Goal: Transaction & Acquisition: Subscribe to service/newsletter

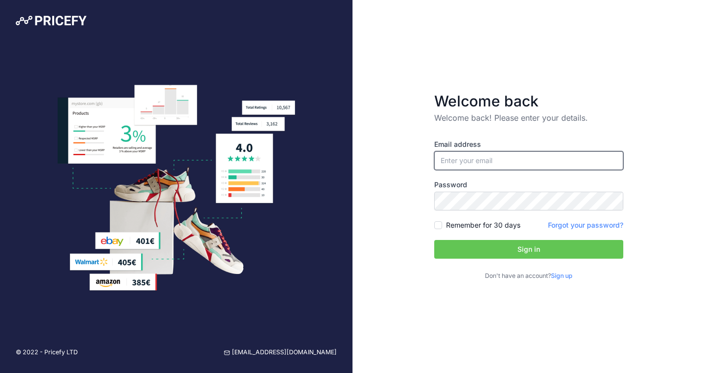
type input "[EMAIL_ADDRESS][DOMAIN_NAME]"
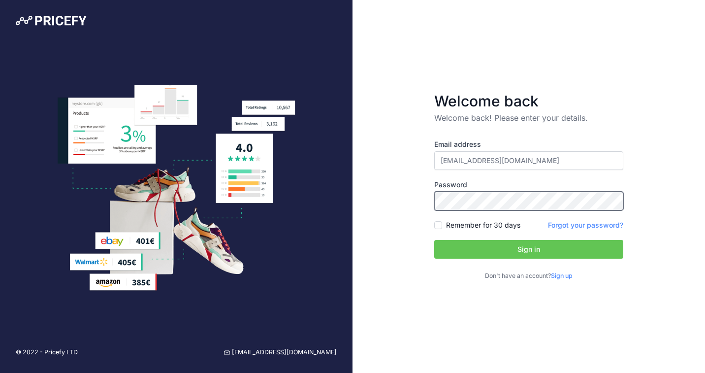
click at [529, 249] on button "Sign in" at bounding box center [528, 249] width 189 height 19
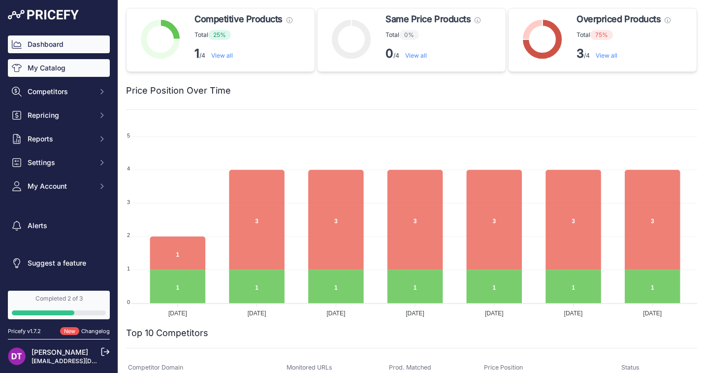
click at [52, 69] on link "My Catalog" at bounding box center [59, 68] width 102 height 18
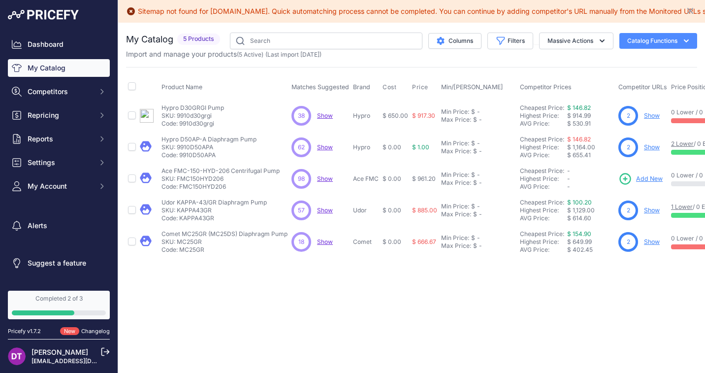
click at [181, 240] on p "SKU: MC25GR" at bounding box center [225, 242] width 126 height 8
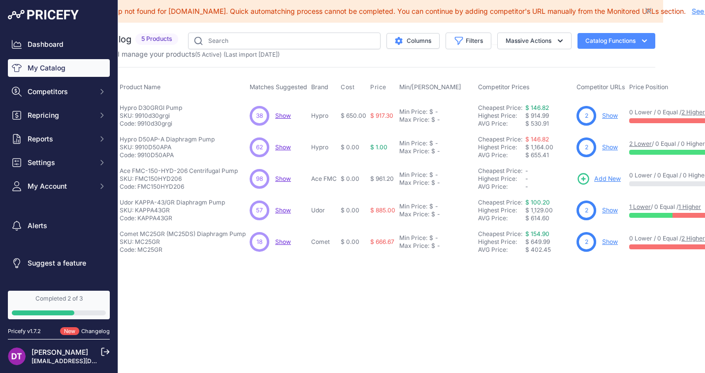
scroll to position [0, 47]
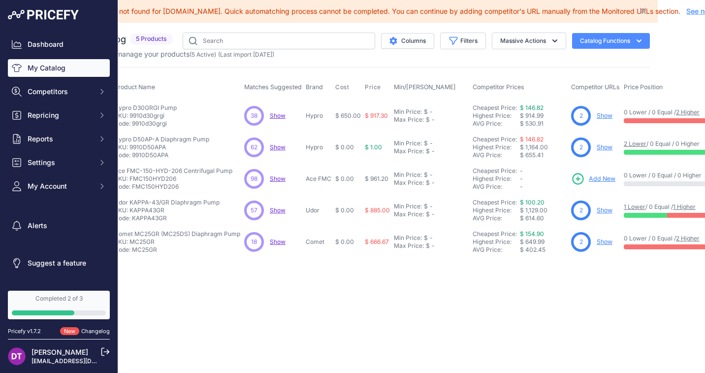
click at [607, 118] on link "Show" at bounding box center [605, 115] width 16 height 7
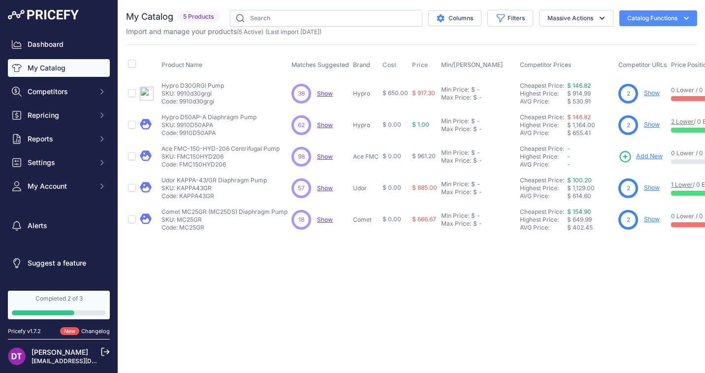
click at [331, 94] on span "Show" at bounding box center [325, 93] width 16 height 7
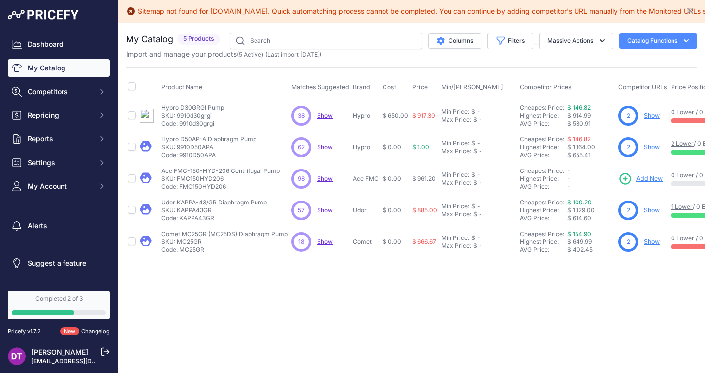
click at [56, 125] on div "Dashboard My Catalog Competitors Competitors Monitored URLs MAP infringements R…" at bounding box center [59, 115] width 102 height 160
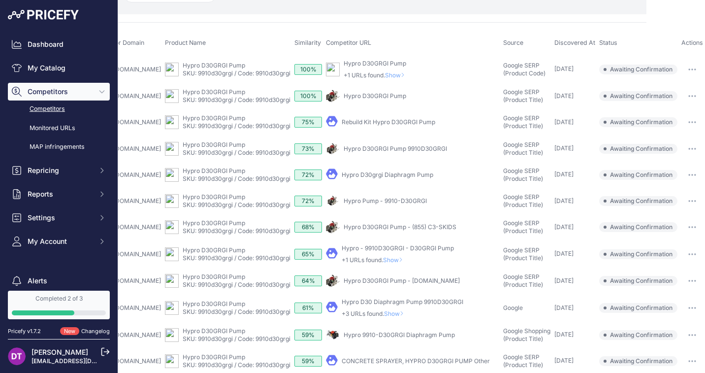
scroll to position [68, 61]
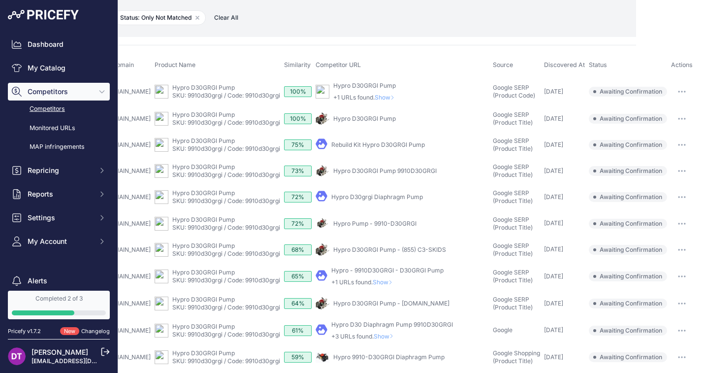
click at [692, 90] on button "button" at bounding box center [682, 92] width 20 height 14
click at [676, 114] on button "Confirm match" at bounding box center [652, 112] width 81 height 16
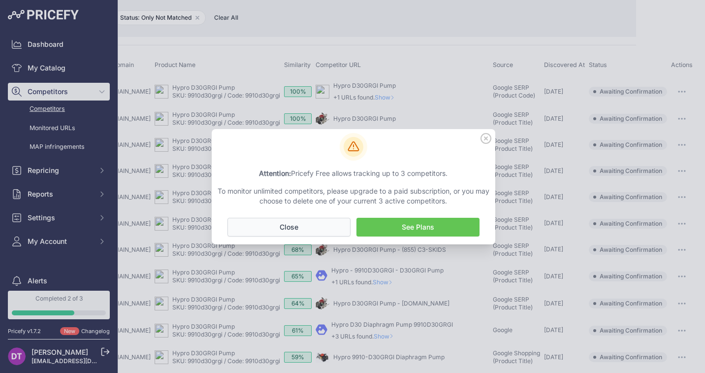
click at [302, 230] on button "No Close" at bounding box center [289, 227] width 123 height 19
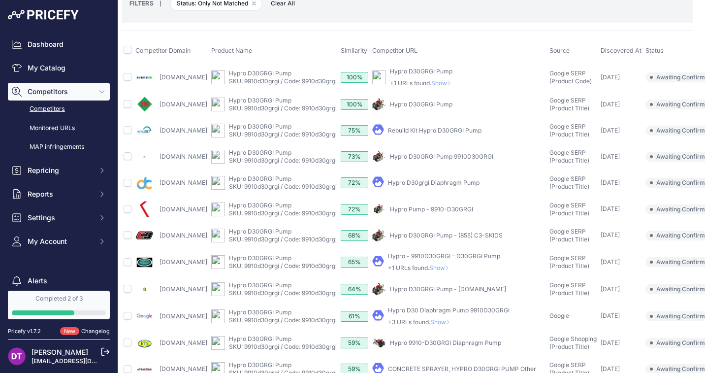
scroll to position [83, 5]
click at [70, 124] on link "Monitored URLs" at bounding box center [59, 128] width 102 height 17
click at [53, 127] on link "Monitored URLs" at bounding box center [59, 128] width 102 height 17
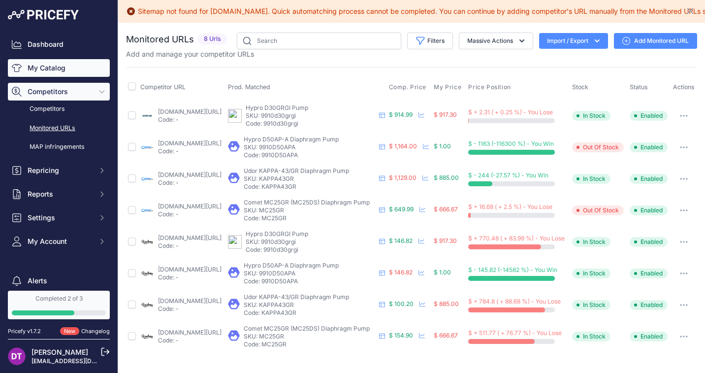
click at [61, 68] on link "My Catalog" at bounding box center [59, 68] width 102 height 18
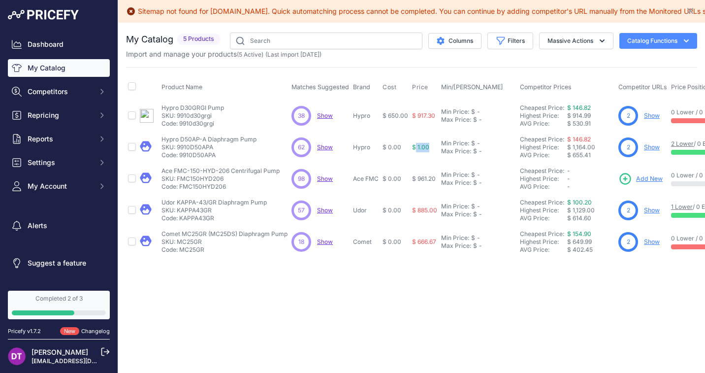
drag, startPoint x: 416, startPoint y: 147, endPoint x: 432, endPoint y: 145, distance: 15.3
click at [432, 145] on td "$ 1.00" at bounding box center [424, 148] width 29 height 32
drag, startPoint x: 413, startPoint y: 112, endPoint x: 436, endPoint y: 112, distance: 23.2
click at [435, 112] on span "$ 917.30" at bounding box center [423, 115] width 23 height 7
click at [650, 118] on link "Show" at bounding box center [652, 115] width 16 height 7
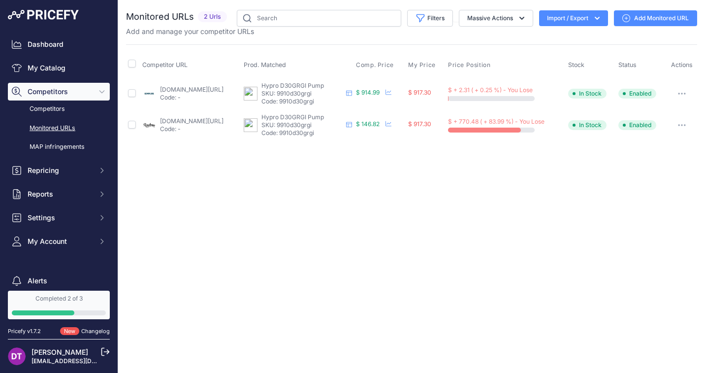
click at [224, 122] on link "[DOMAIN_NAME][URL]" at bounding box center [192, 120] width 64 height 7
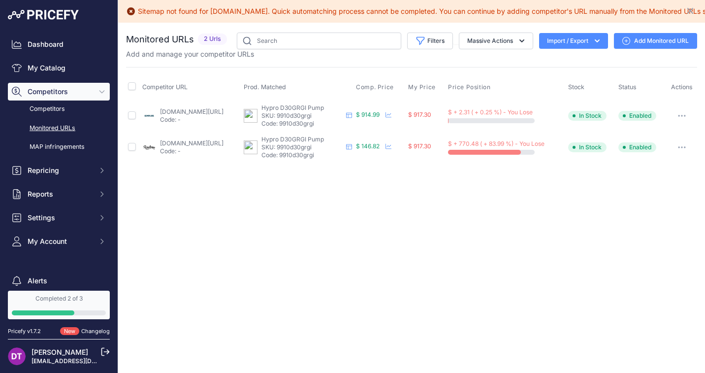
click at [631, 40] on link "Add Monitored URL" at bounding box center [655, 41] width 83 height 16
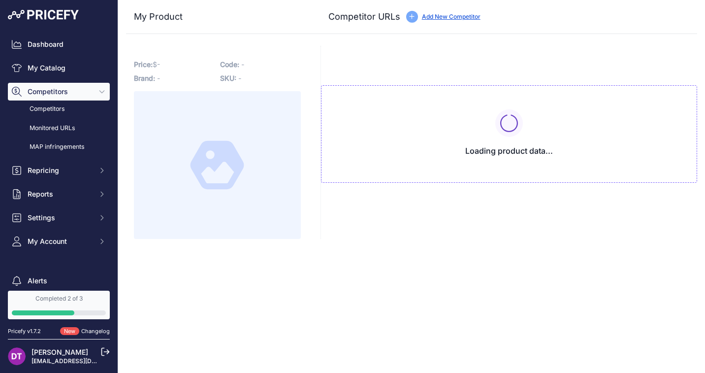
type input "gemplers.com/products/hypro-d30grgi-pump?prirule_jdsnikfkfjsd=9861"
type input "www.mkrittenhouse.com/us/hypro-d30?prirule_jdsnikfkfjsd=9861"
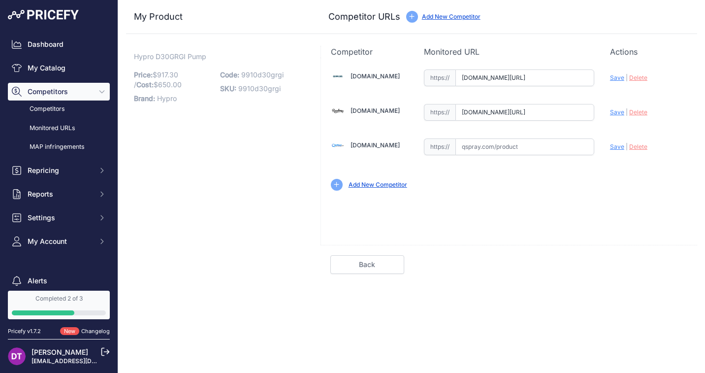
click at [376, 186] on link "Add New Competitor" at bounding box center [378, 184] width 59 height 7
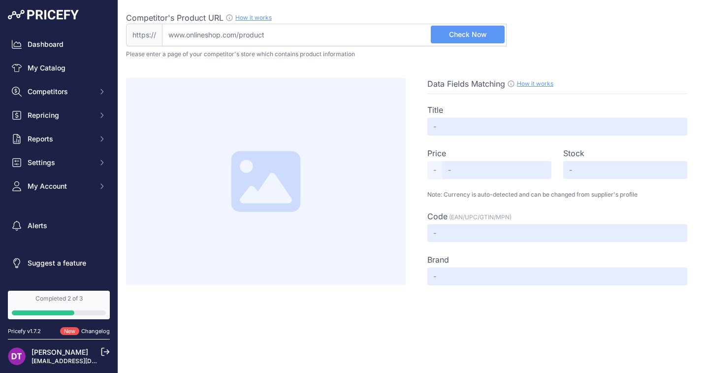
click at [264, 26] on input "Competitor's Product URL How it works In order to create your competitor's extr…" at bounding box center [334, 35] width 345 height 23
paste input "[URL][DOMAIN_NAME]"
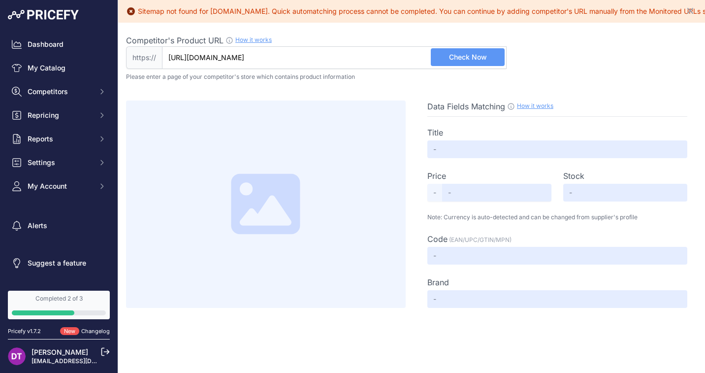
drag, startPoint x: 209, startPoint y: 35, endPoint x: 679, endPoint y: 73, distance: 471.9
click at [679, 73] on div "Competitor's Product URL How it works In order to create your competitor's extr…" at bounding box center [411, 165] width 571 height 285
type input "www.sprayerdepot.com/products/udor-kappa-55-diaphragm-pump"
click at [474, 58] on span "Check Now" at bounding box center [468, 57] width 38 height 10
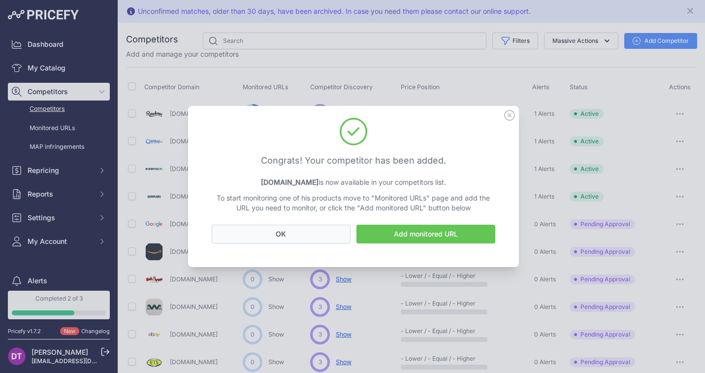
click at [327, 234] on button "OK" at bounding box center [281, 234] width 139 height 19
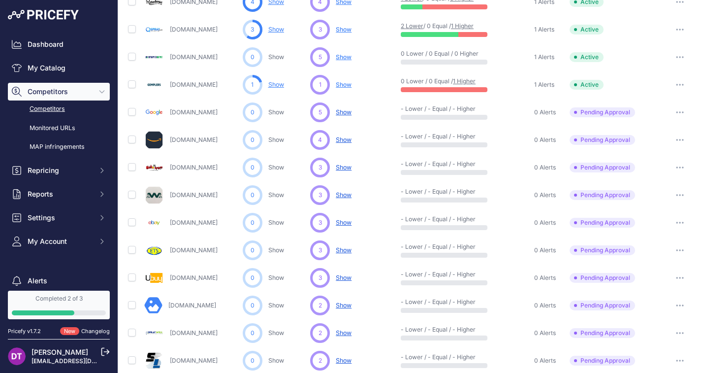
scroll to position [50, 0]
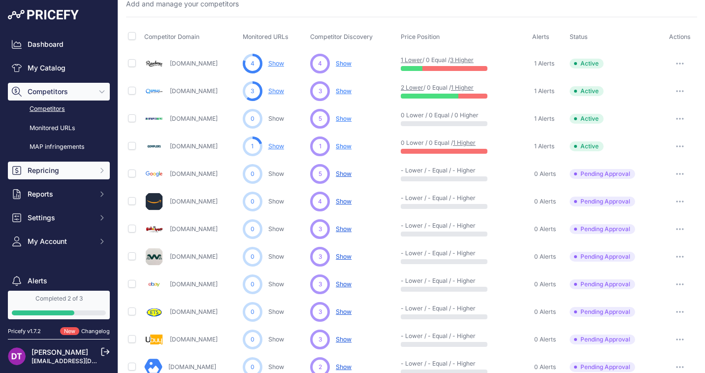
click at [59, 172] on span "Repricing" at bounding box center [60, 171] width 65 height 10
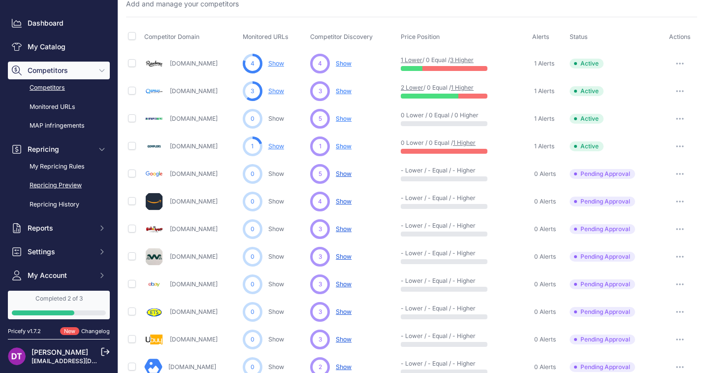
scroll to position [22, 0]
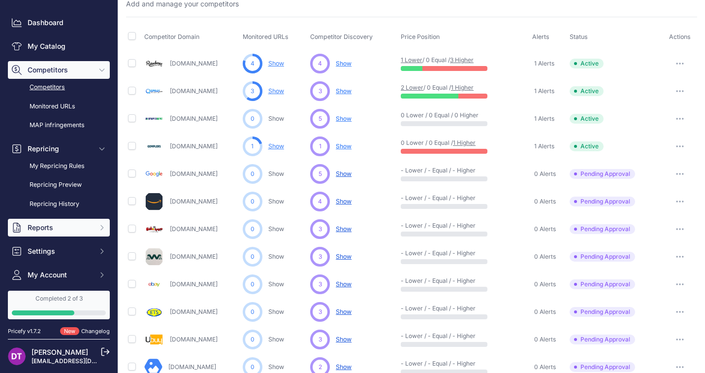
click at [41, 225] on span "Reports" at bounding box center [60, 228] width 65 height 10
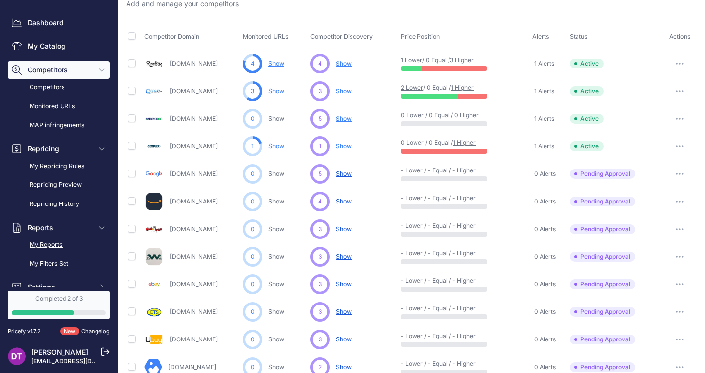
click at [45, 245] on link "My Reports" at bounding box center [59, 244] width 102 height 17
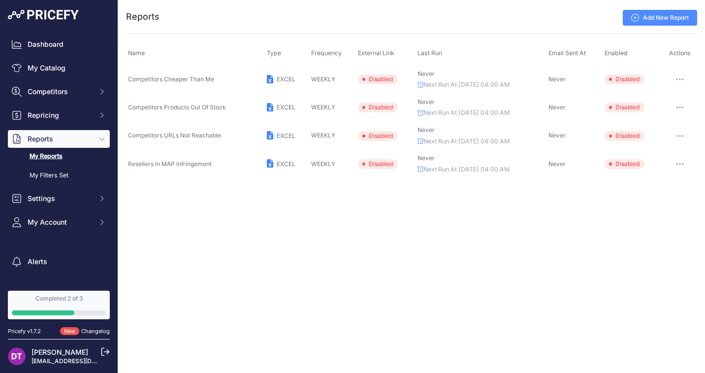
click at [679, 75] on button "button" at bounding box center [680, 79] width 20 height 14
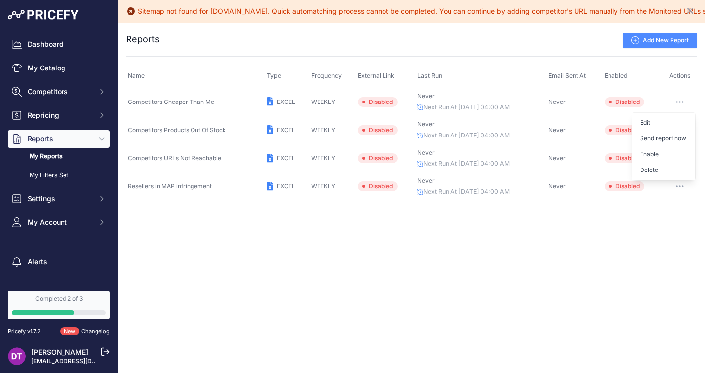
click at [679, 75] on span "Actions" at bounding box center [680, 75] width 22 height 7
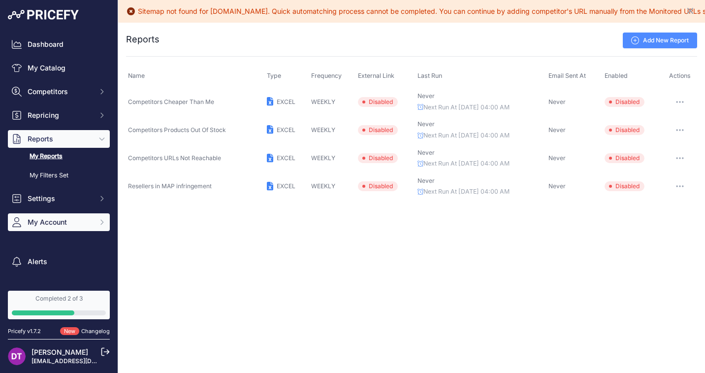
click at [63, 224] on span "My Account" at bounding box center [60, 222] width 65 height 10
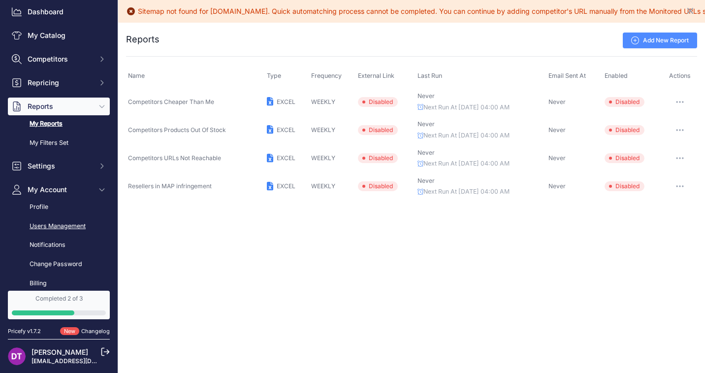
click at [63, 224] on link "Users Management" at bounding box center [59, 226] width 102 height 17
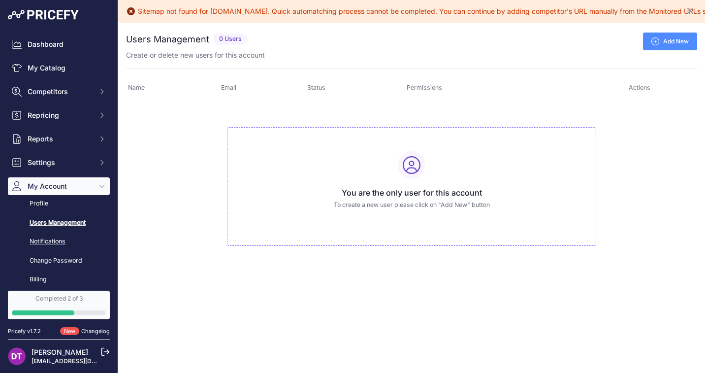
scroll to position [36, 0]
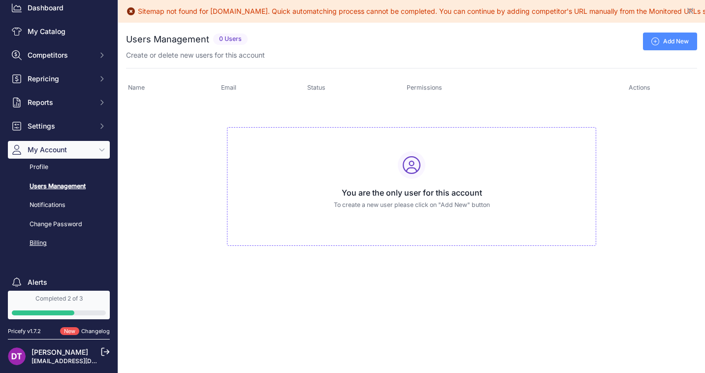
click at [38, 238] on link "Billing" at bounding box center [59, 242] width 102 height 17
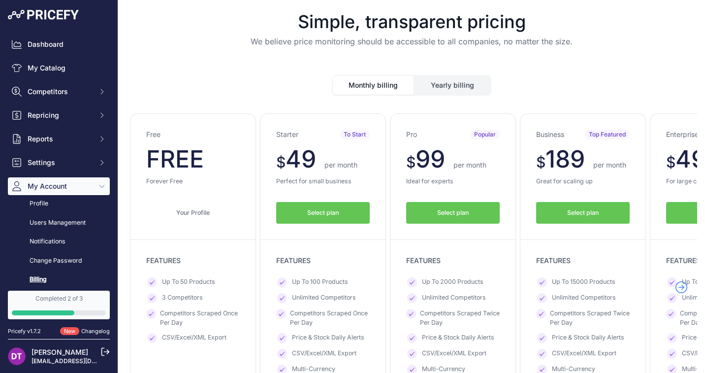
click at [312, 208] on button "Select plan" at bounding box center [323, 213] width 94 height 22
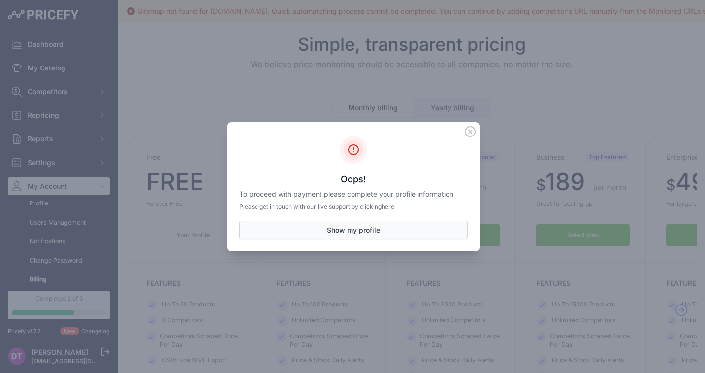
click at [313, 226] on button "Show my profile" at bounding box center [353, 230] width 229 height 19
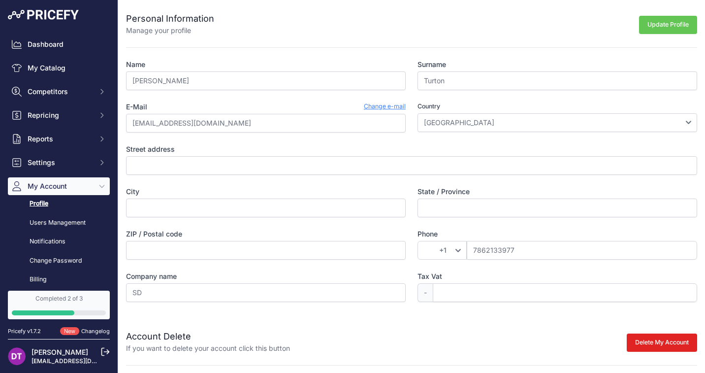
click at [183, 144] on label "Street address" at bounding box center [411, 149] width 571 height 10
click at [183, 156] on input "Street address" at bounding box center [411, 165] width 571 height 19
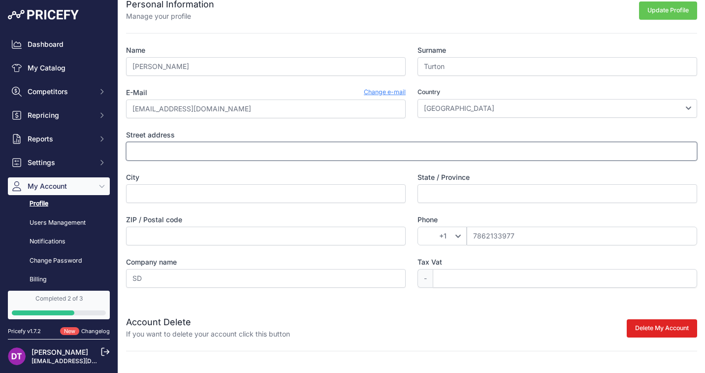
scroll to position [14, 0]
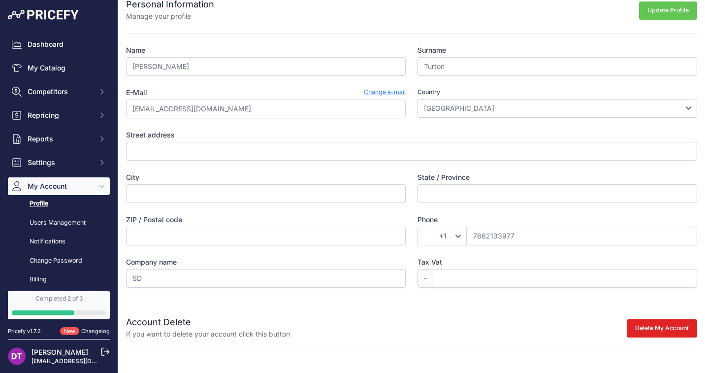
click at [672, 10] on button "Update Profile" at bounding box center [668, 10] width 58 height 18
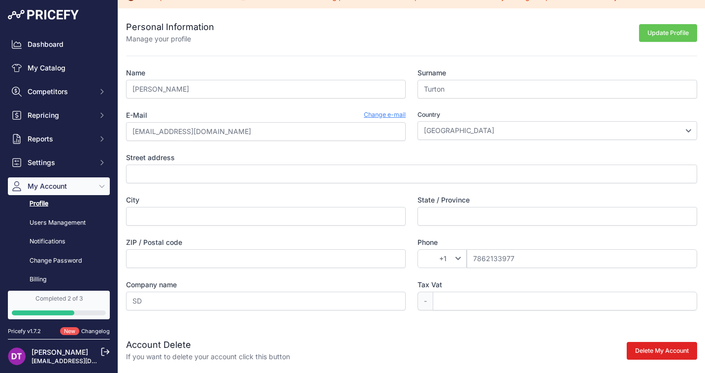
scroll to position [36, 0]
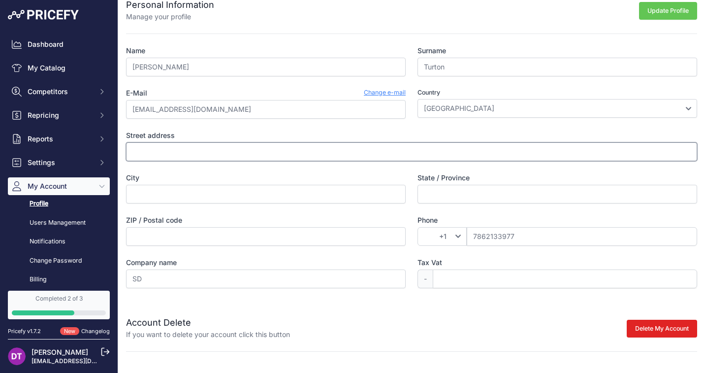
click at [190, 150] on input "Street address" at bounding box center [411, 151] width 571 height 19
type input "1220 Starpoint Dr"
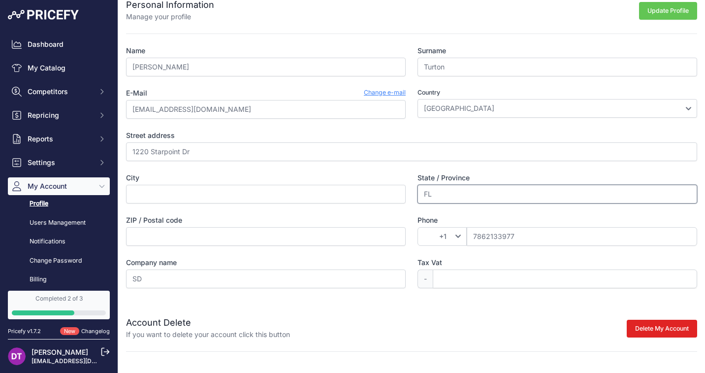
type input "FL"
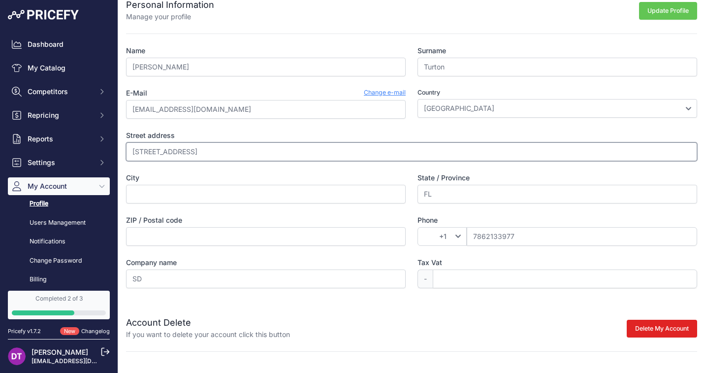
type input "[STREET_ADDRESS]"
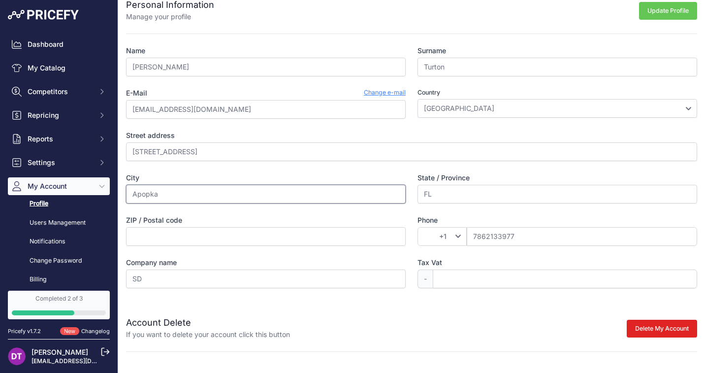
type input "Apopka"
type input "32703"
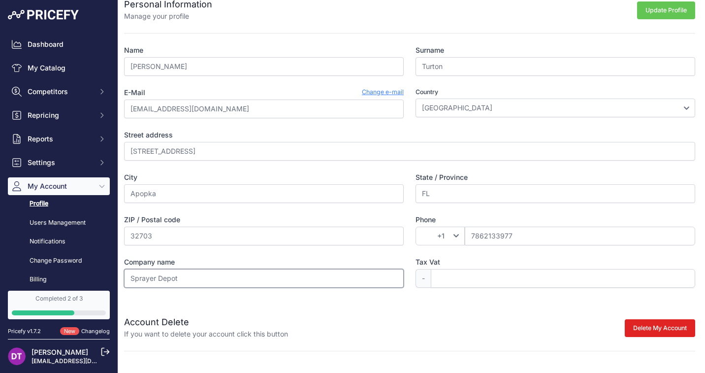
scroll to position [36, 2]
type input "Sprayer Depot"
click at [659, 11] on button "Update Profile" at bounding box center [666, 11] width 58 height 18
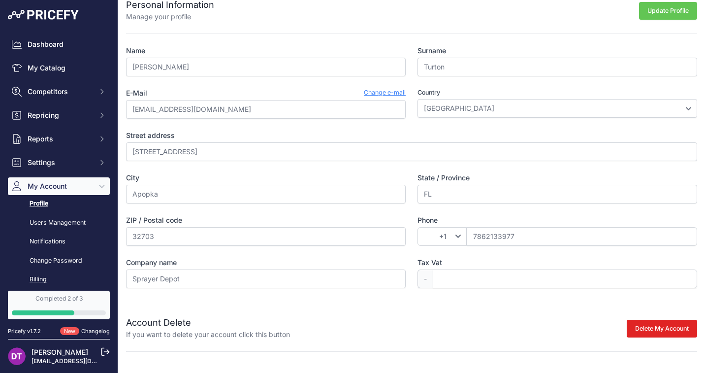
click at [39, 275] on link "Billing" at bounding box center [59, 279] width 102 height 17
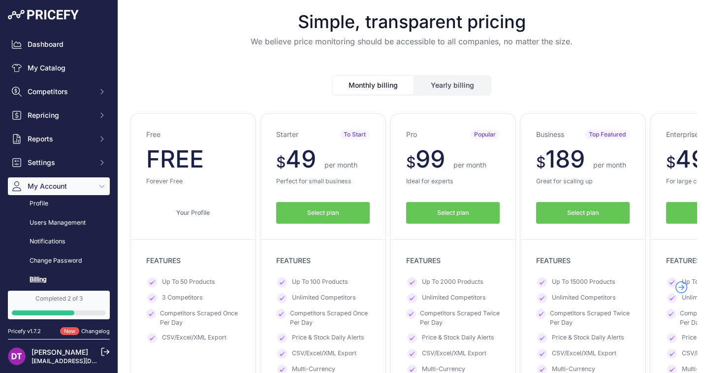
click at [341, 210] on button "Select plan" at bounding box center [323, 213] width 94 height 22
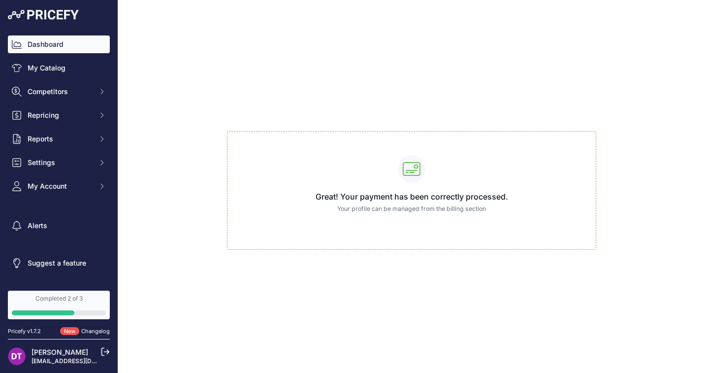
click at [49, 43] on link "Dashboard" at bounding box center [59, 44] width 102 height 18
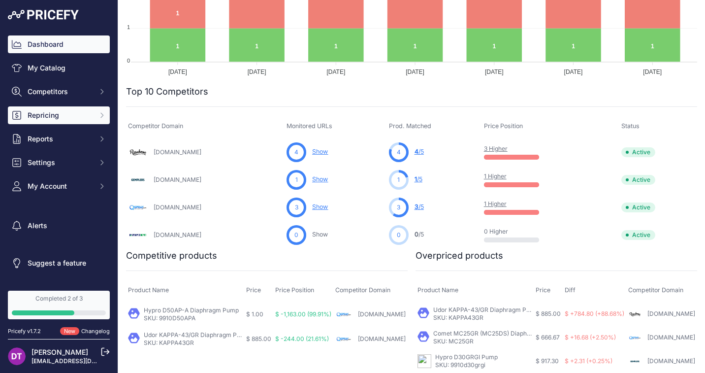
click at [67, 114] on span "Repricing" at bounding box center [60, 115] width 65 height 10
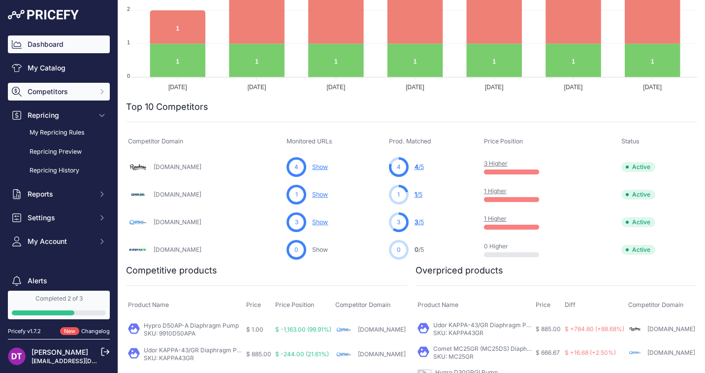
click at [59, 95] on span "Competitors" at bounding box center [60, 92] width 65 height 10
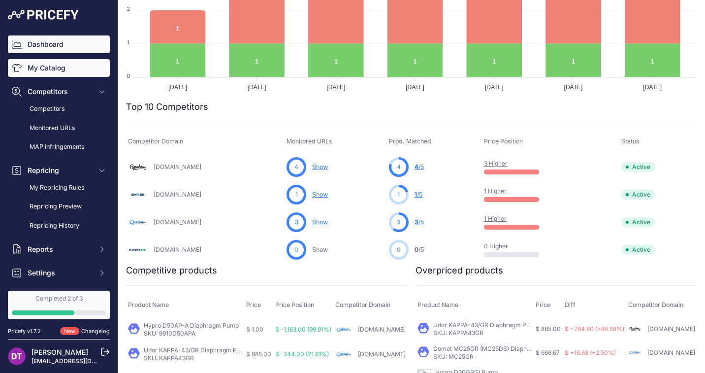
click at [43, 72] on link "My Catalog" at bounding box center [59, 68] width 102 height 18
